Goal: Task Accomplishment & Management: Use online tool/utility

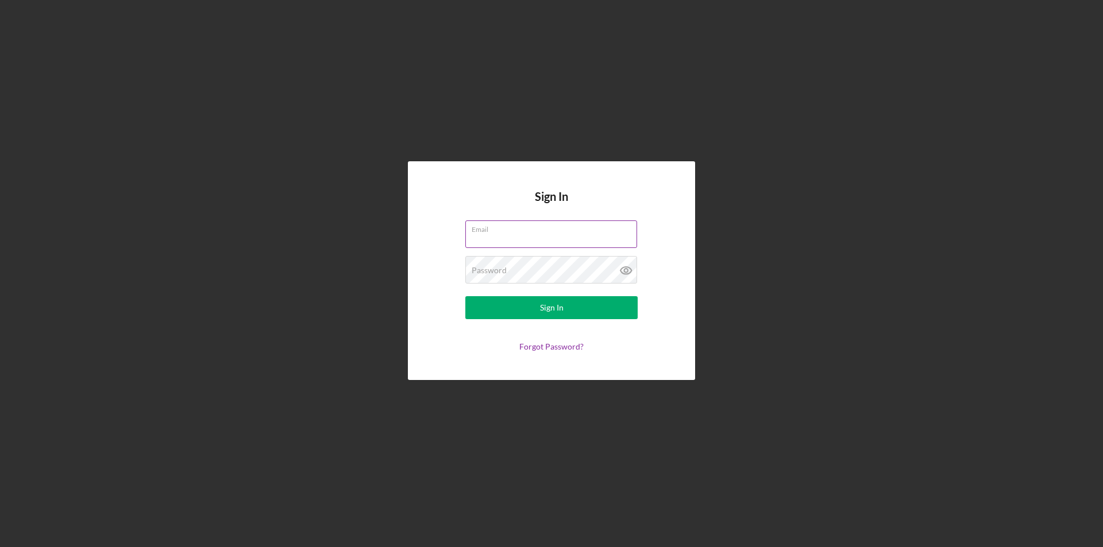
click at [570, 247] on input "Email" at bounding box center [551, 235] width 172 height 28
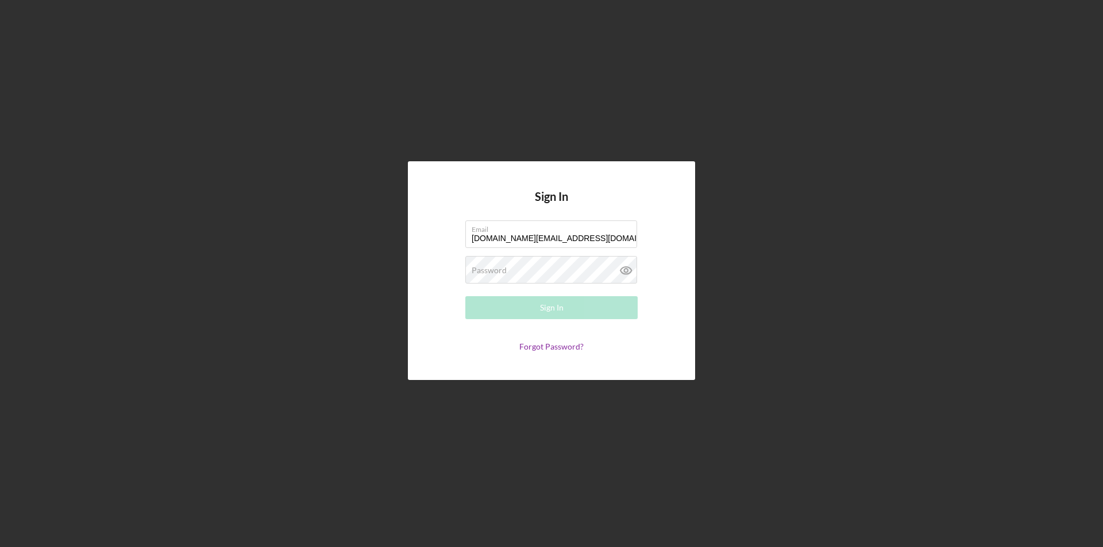
type input "[DOMAIN_NAME][EMAIL_ADDRESS][DOMAIN_NAME]"
click at [561, 304] on div "Sign In" at bounding box center [552, 307] width 24 height 23
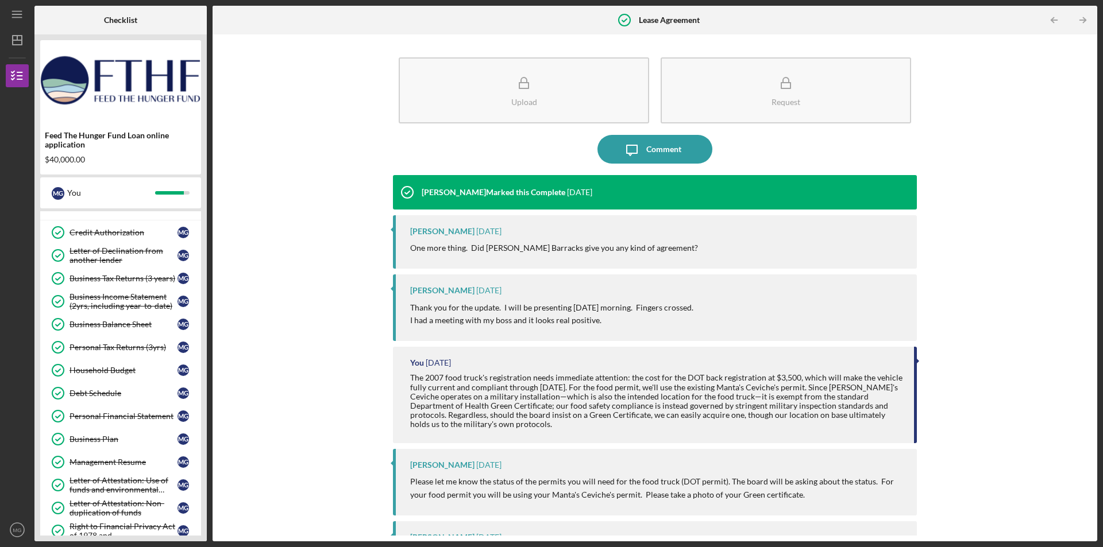
scroll to position [438, 0]
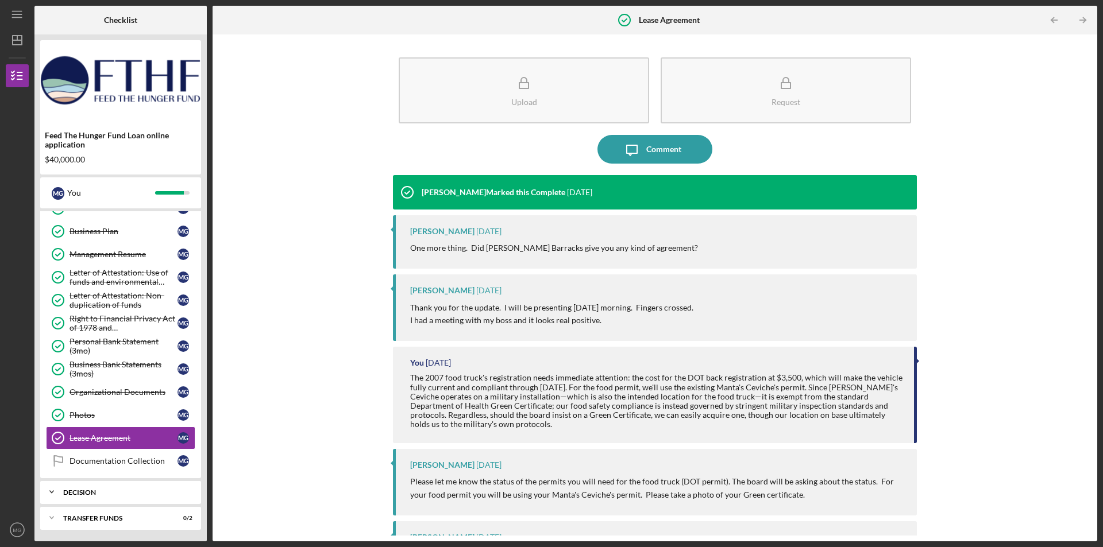
click at [107, 489] on div "Decision" at bounding box center [124, 492] width 123 height 7
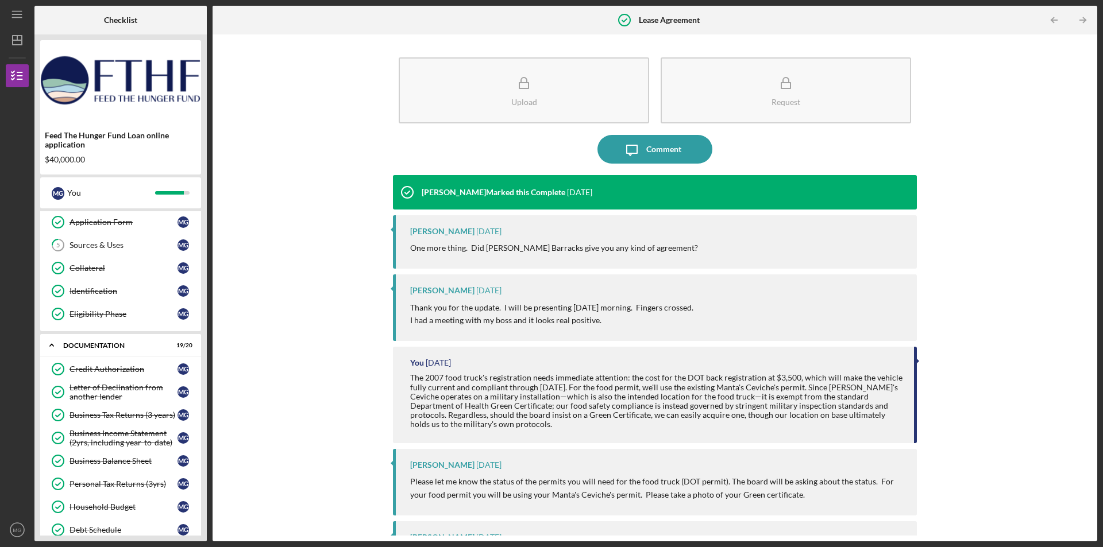
scroll to position [380, 0]
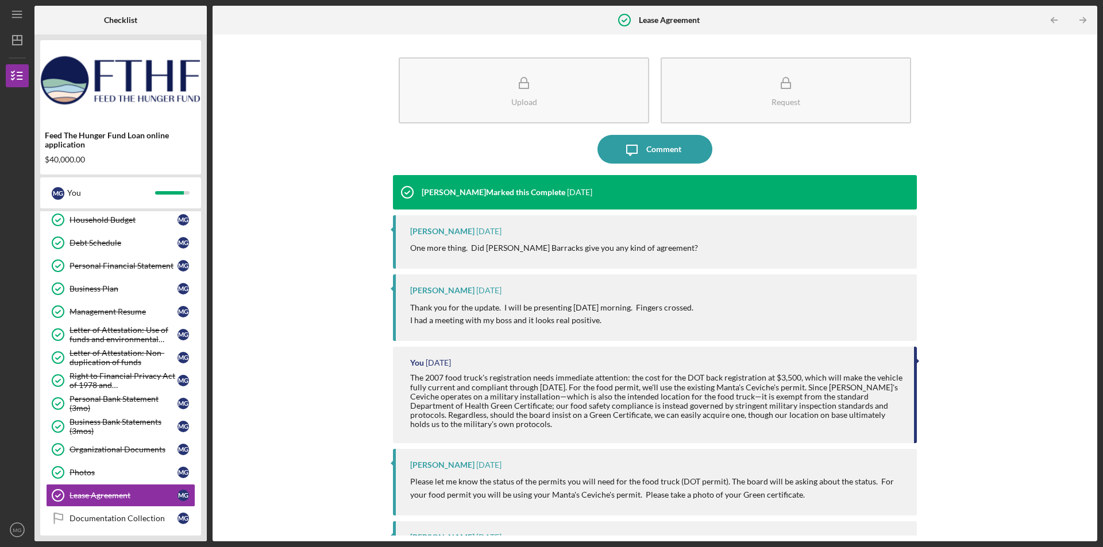
click at [507, 246] on p "One more thing. Did [PERSON_NAME] Barracks give you any kind of agreement?" at bounding box center [554, 248] width 288 height 13
click at [562, 246] on p "One more thing. Did [PERSON_NAME] Barracks give you any kind of agreement?" at bounding box center [554, 248] width 288 height 13
click at [100, 473] on div "Photos" at bounding box center [123, 472] width 108 height 9
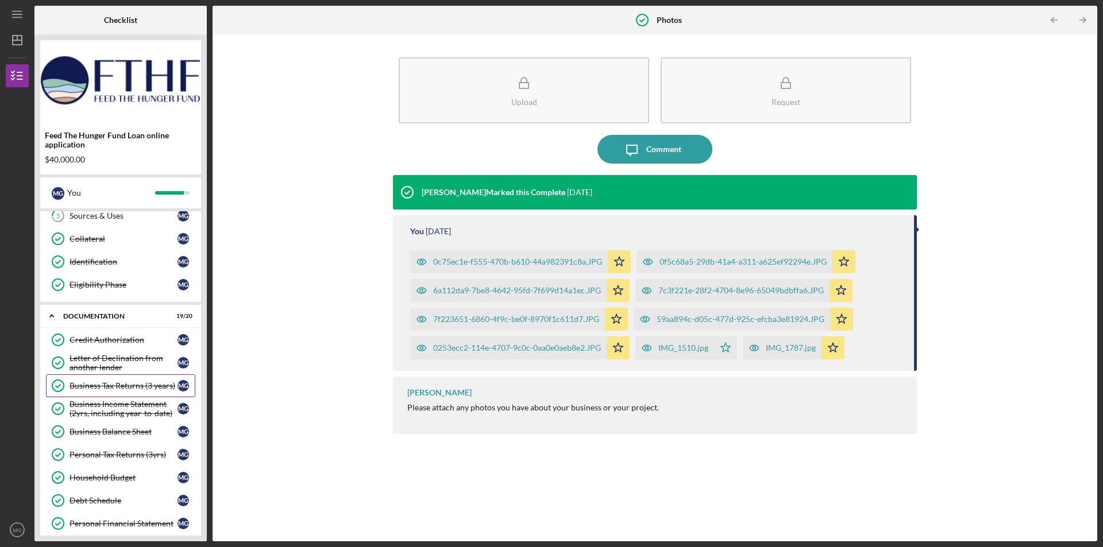
scroll to position [7, 0]
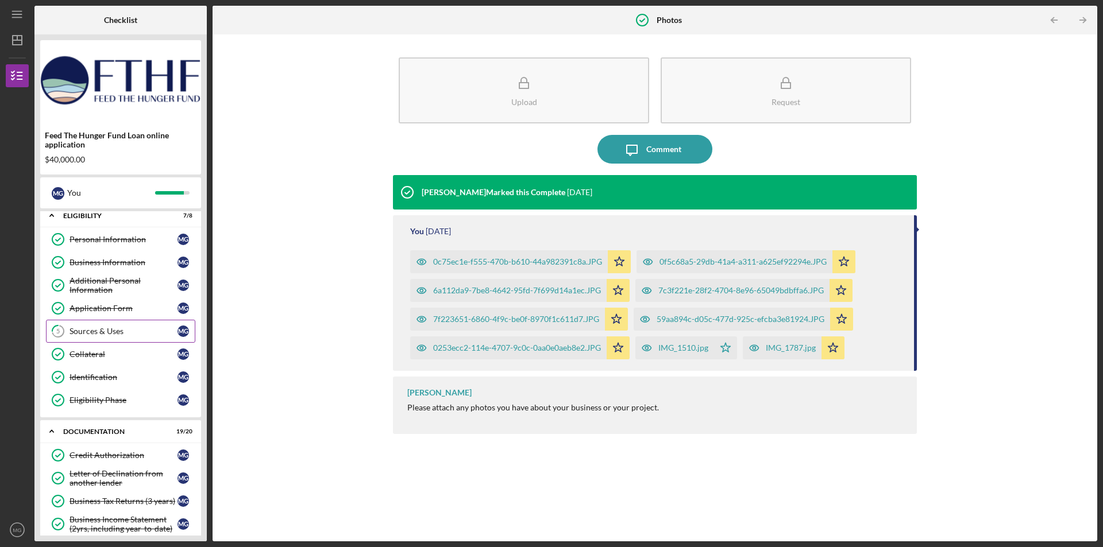
click at [101, 338] on link "5 Sources & Uses M G" at bounding box center [120, 331] width 149 height 23
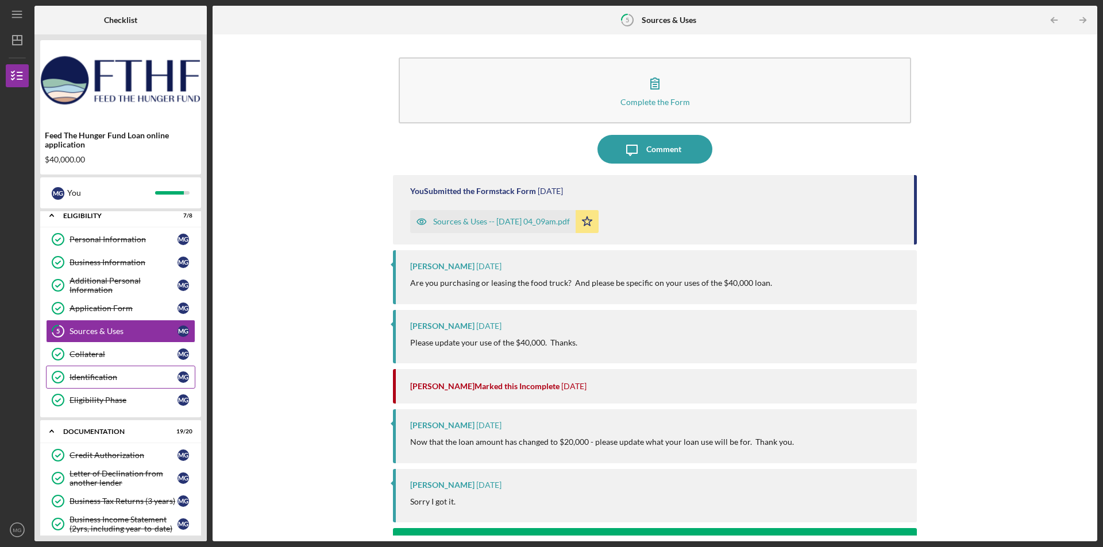
scroll to position [467, 0]
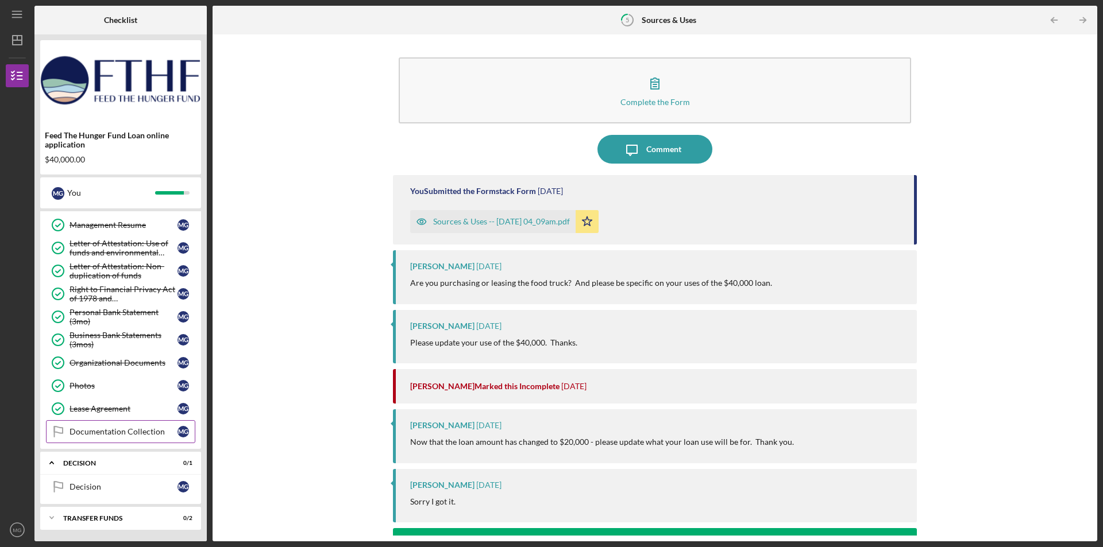
click at [115, 437] on link "Documentation Collection Documentation Collection M G" at bounding box center [120, 431] width 149 height 23
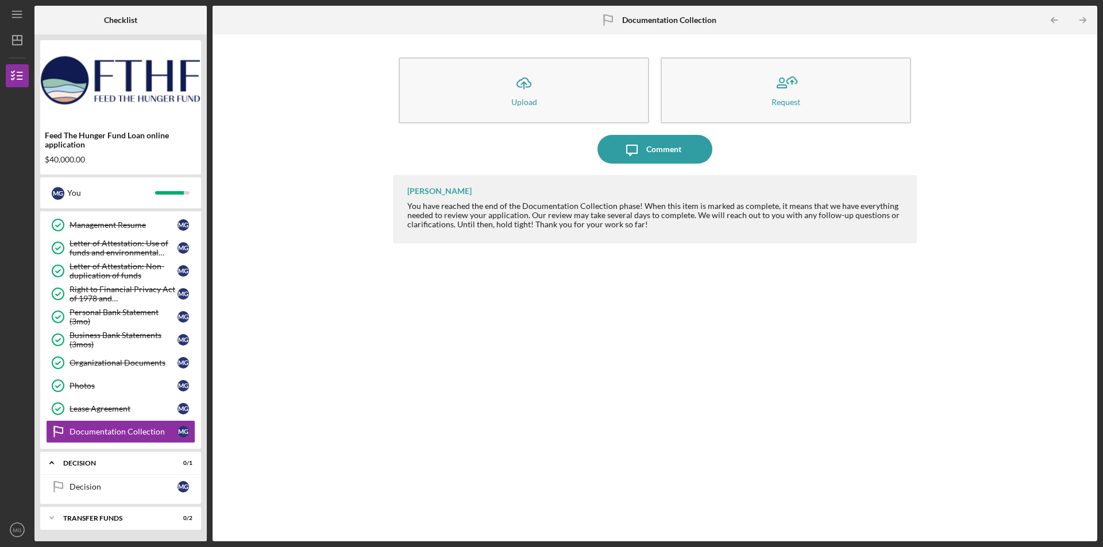
drag, startPoint x: 492, startPoint y: 211, endPoint x: 612, endPoint y: 208, distance: 120.1
click at [612, 208] on div "You have reached the end of the Documentation Collection phase! When this item …" at bounding box center [656, 216] width 498 height 28
click at [638, 223] on div "You have reached the end of the Documentation Collection phase! When this item …" at bounding box center [656, 216] width 498 height 28
click at [101, 487] on div "Decision" at bounding box center [123, 486] width 108 height 9
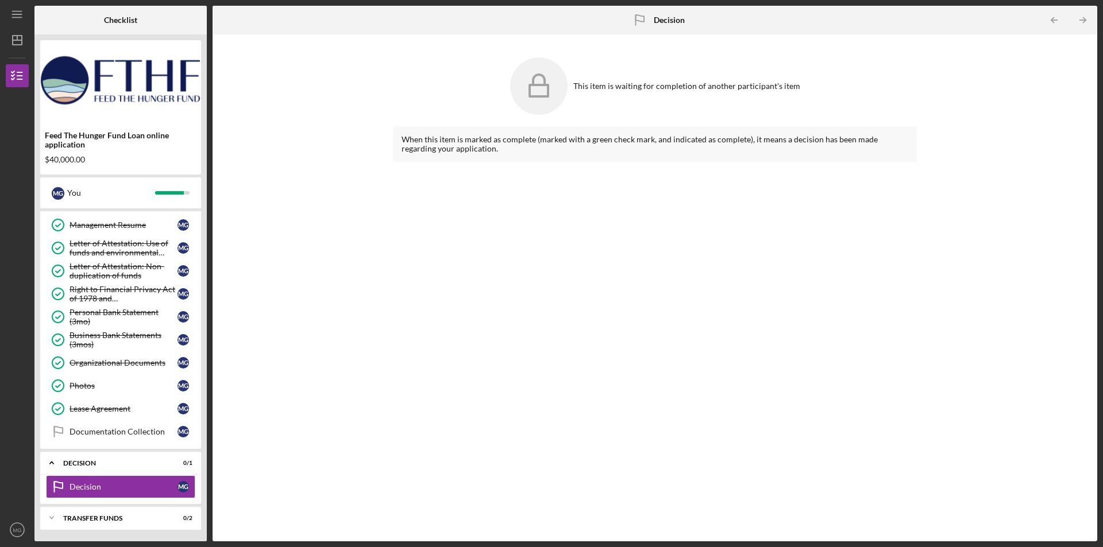
drag, startPoint x: 459, startPoint y: 140, endPoint x: 824, endPoint y: 139, distance: 364.7
click at [824, 139] on div "When this item is marked as complete (marked with a green check mark, and indic…" at bounding box center [654, 144] width 507 height 18
click at [114, 523] on div "Icon/Expander Transfer Funds 0 / 2" at bounding box center [120, 518] width 161 height 23
